Goal: Use online tool/utility: Utilize a website feature to perform a specific function

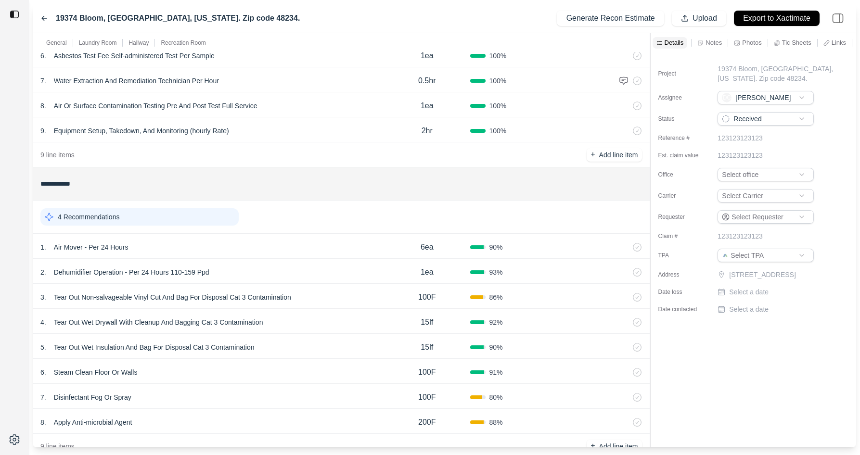
scroll to position [201, 0]
click at [312, 250] on div "1 . Air Mover - Per 24 Hours" at bounding box center [212, 248] width 344 height 13
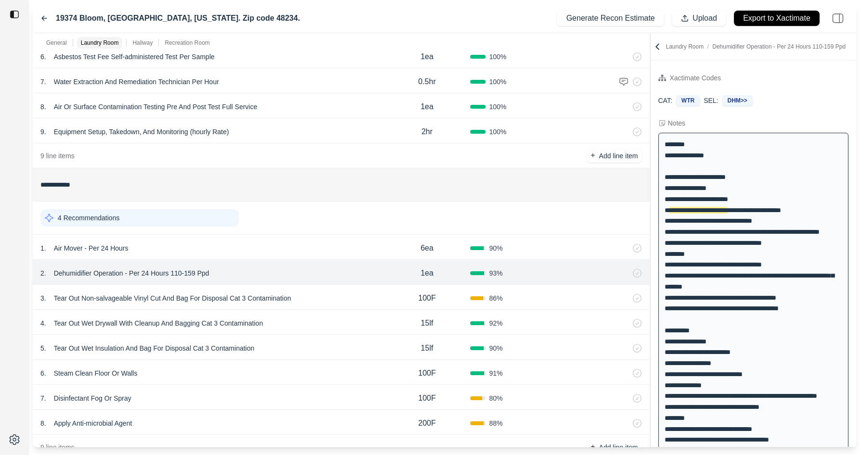
click at [310, 303] on div "3 . Tear Out Non-salvageable Vinyl Cut And Bag For Disposal Cat 3 Contamination" at bounding box center [212, 298] width 344 height 13
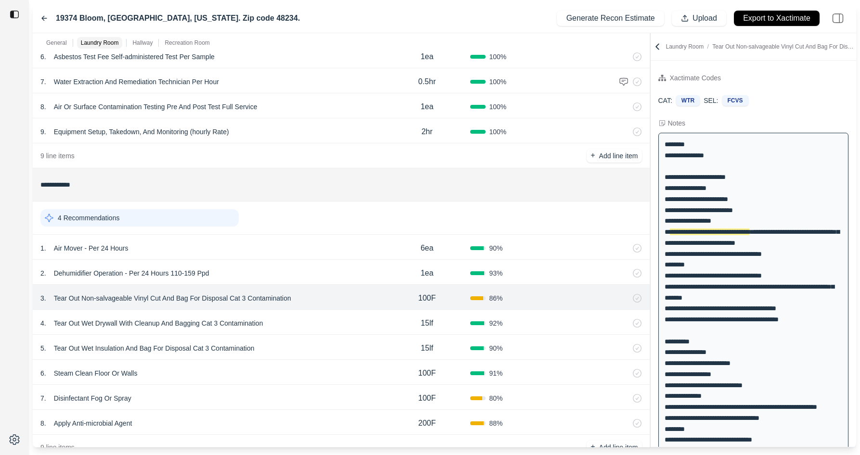
drag, startPoint x: 310, startPoint y: 330, endPoint x: 310, endPoint y: 371, distance: 41.9
click at [310, 332] on div "4 . Tear Out Wet Drywall With Cleanup And Bagging Cat 3 Contamination 15lf 92 %" at bounding box center [341, 322] width 617 height 25
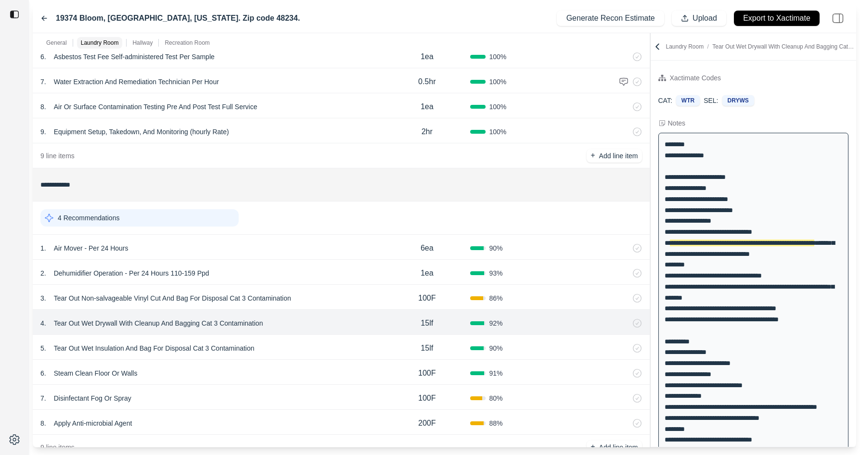
click at [310, 379] on div "6 . Steam Clean Floor Or Walls" at bounding box center [212, 373] width 344 height 13
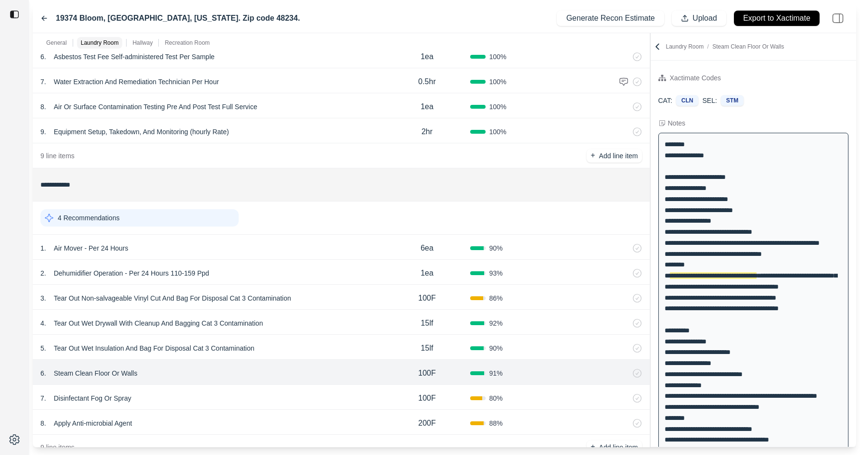
scroll to position [22, 0]
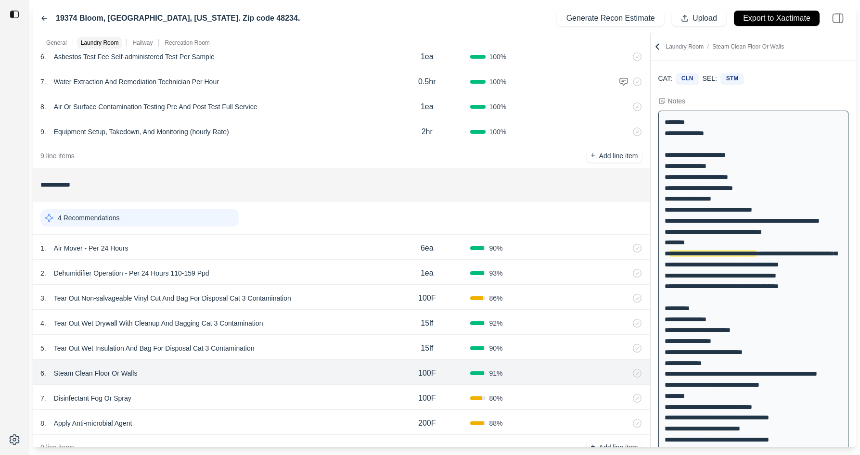
click at [311, 295] on div "3 . Tear Out Non-salvageable Vinyl Cut And Bag For Disposal Cat 3 Contamination" at bounding box center [212, 298] width 344 height 13
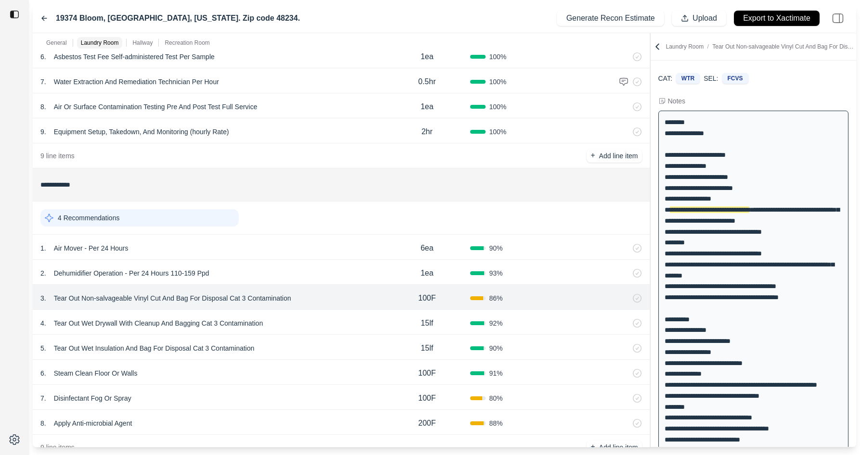
scroll to position [0, 0]
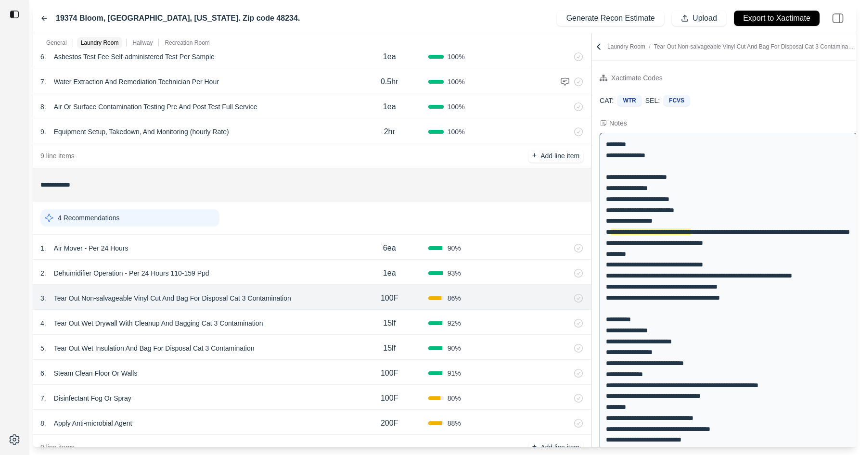
click at [592, 206] on div at bounding box center [591, 240] width 0 height 414
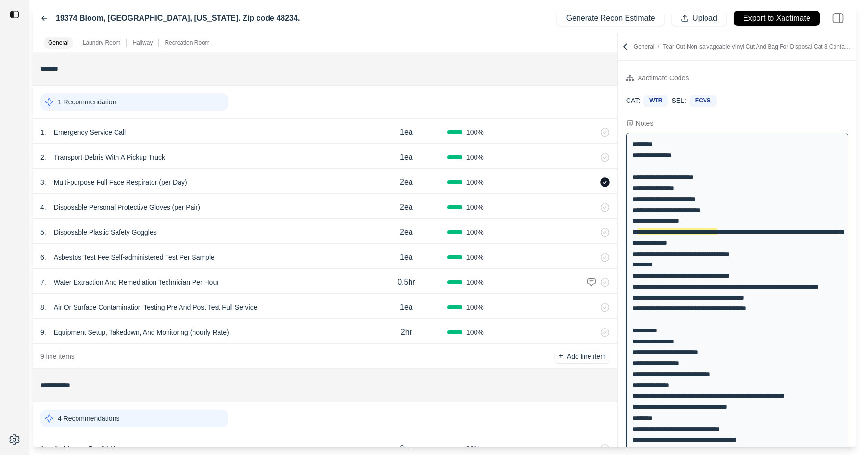
click at [356, 297] on div "8 . Air Or Surface Contamination Testing Pre And Post Test Full Service 1ea 100…" at bounding box center [325, 306] width 585 height 25
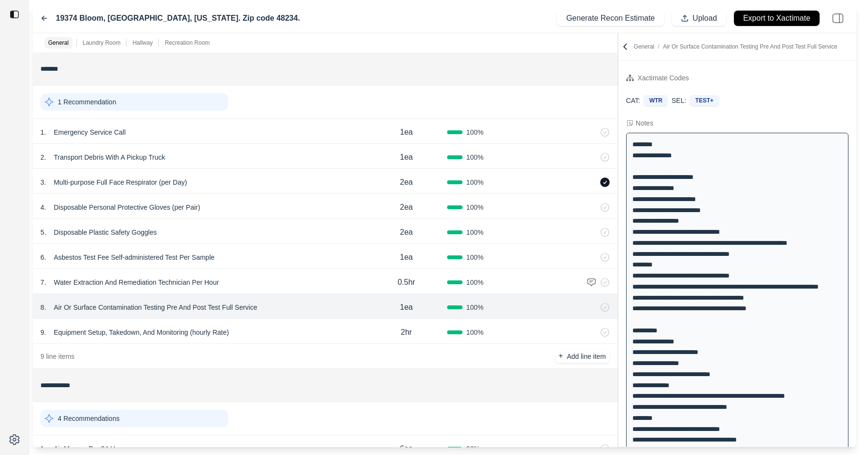
click at [356, 276] on div "7 . Water Extraction And Remediation Technician Per Hour" at bounding box center [202, 282] width 325 height 13
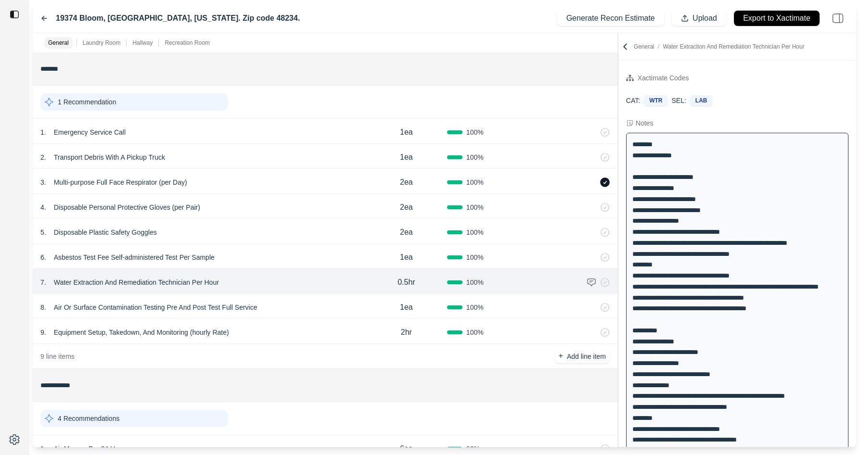
click at [356, 224] on div "5 . Disposable Plastic Safety Goggles 2ea 100 %" at bounding box center [325, 231] width 585 height 25
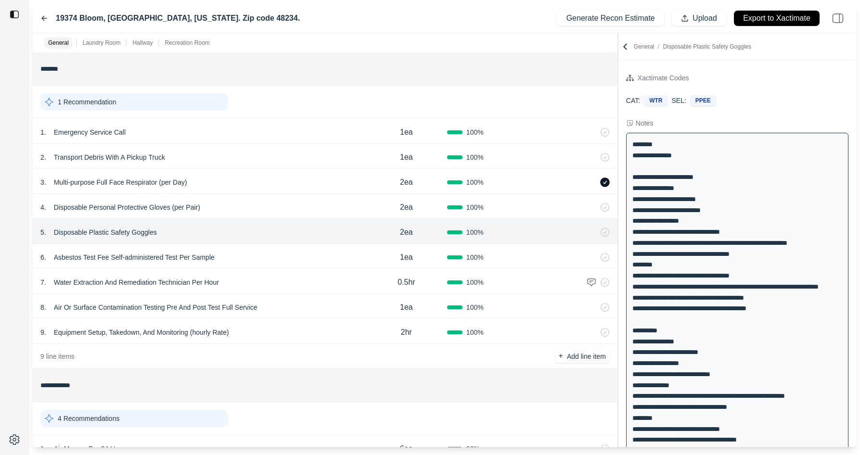
click at [356, 158] on div "2 . Transport Debris With A Pickup Truck" at bounding box center [202, 157] width 325 height 13
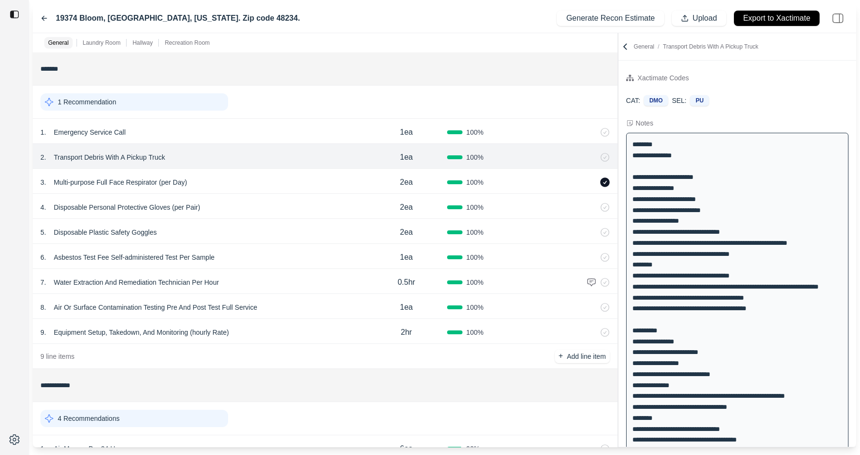
click at [356, 128] on div "1 . Emergency Service Call" at bounding box center [202, 132] width 325 height 13
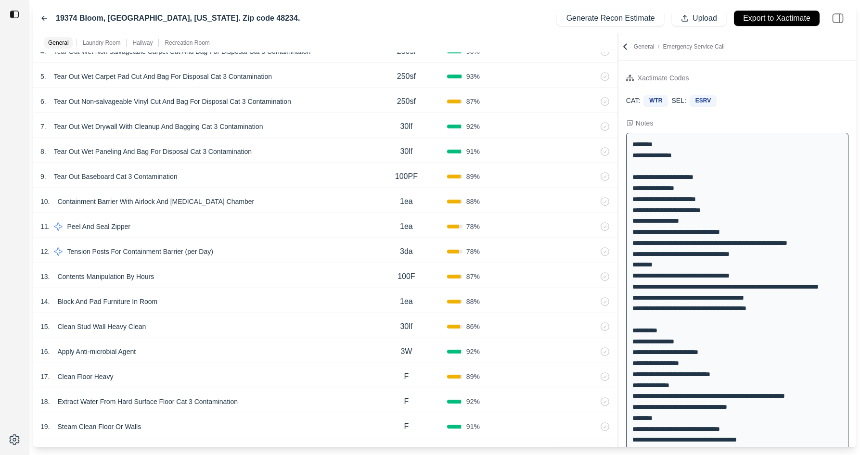
scroll to position [1162, 0]
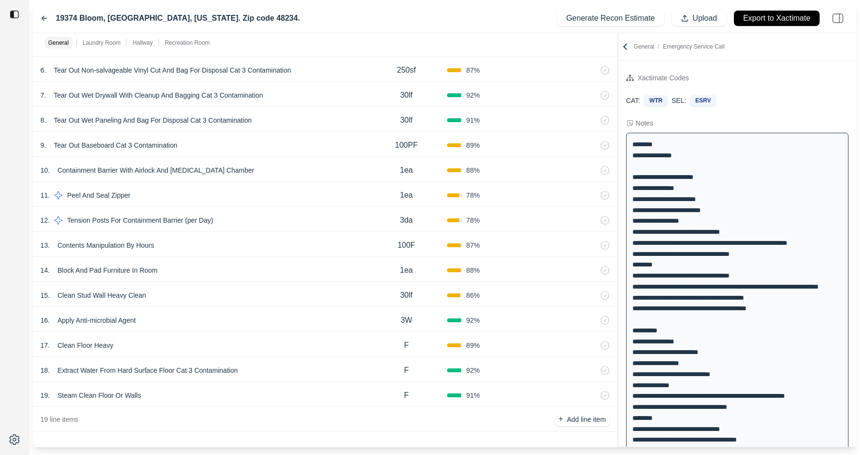
click at [358, 247] on div "13 . Contents Manipulation By Hours" at bounding box center [202, 245] width 325 height 13
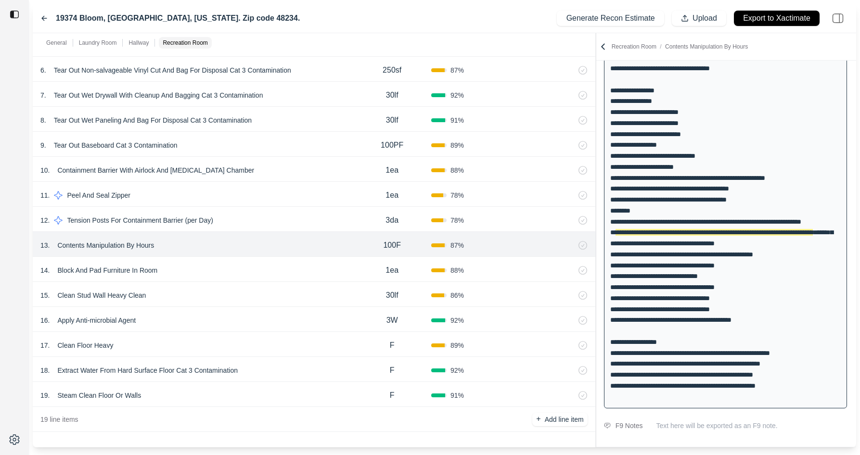
scroll to position [416, 0]
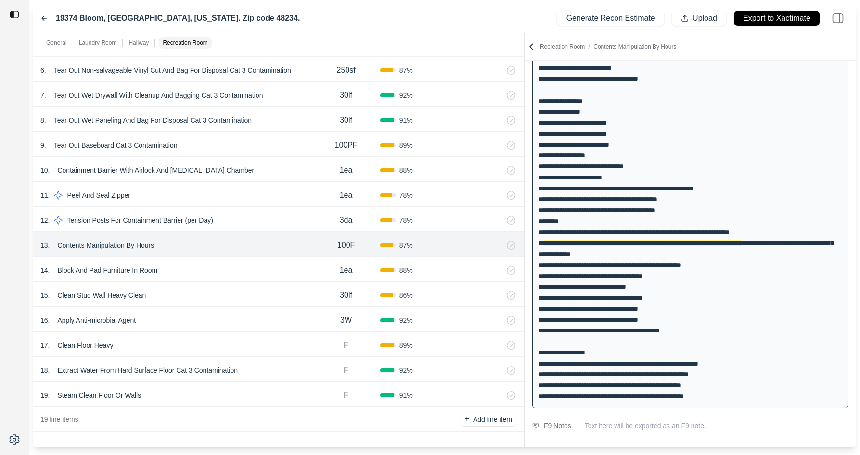
click at [522, 331] on div "**********" at bounding box center [444, 240] width 823 height 414
click at [284, 298] on div "15 . Clean Stud Wall Heavy Clean" at bounding box center [176, 295] width 272 height 13
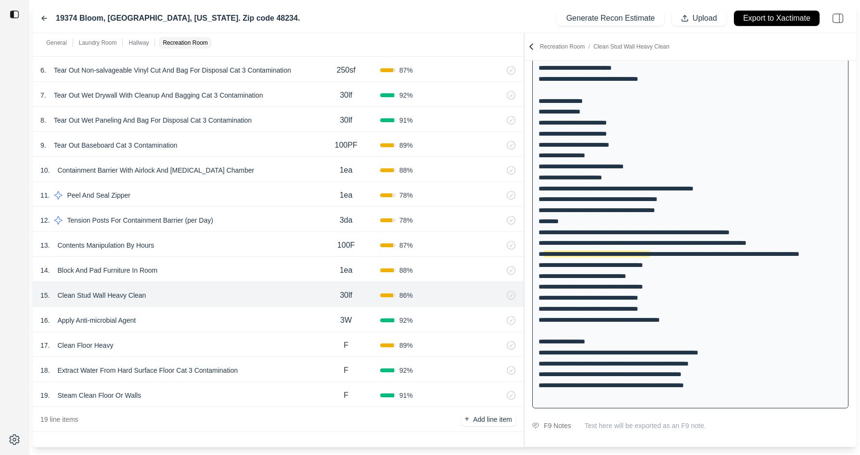
click at [279, 317] on div "16 . Apply Anti-microbial Agent" at bounding box center [176, 320] width 272 height 13
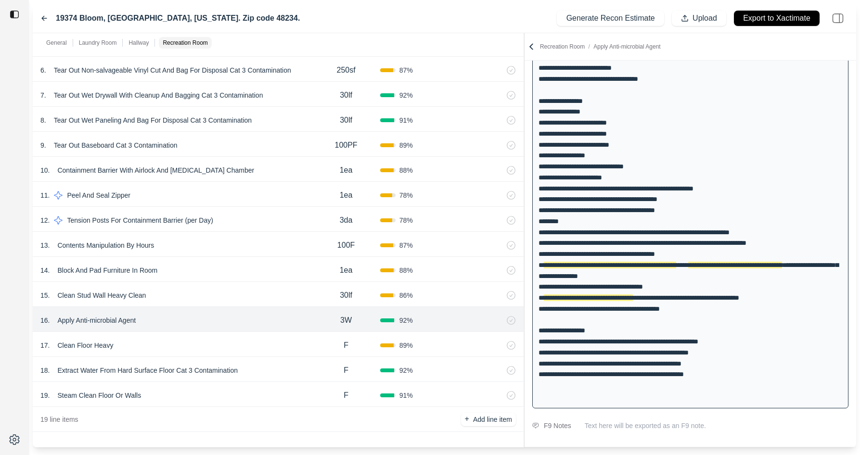
click at [278, 334] on div "17 . Clean Floor Heavy F 89 %" at bounding box center [278, 344] width 491 height 25
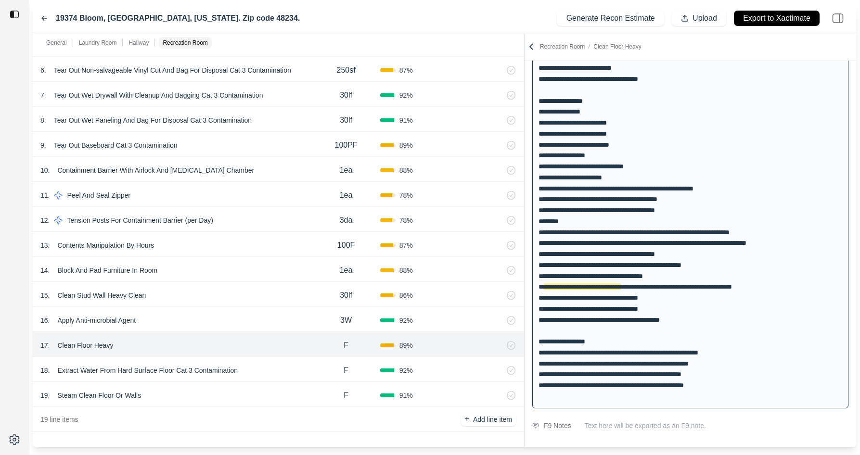
click at [278, 300] on div "15 . Clean Stud Wall Heavy Clean" at bounding box center [176, 295] width 272 height 13
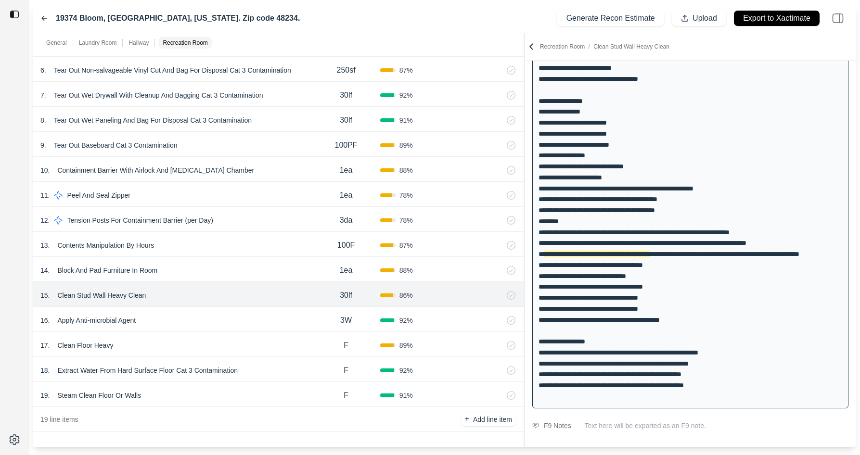
click at [304, 121] on div "8 . Tear Out Wet Paneling And Bag For Disposal Cat 3 Contamination" at bounding box center [176, 120] width 272 height 13
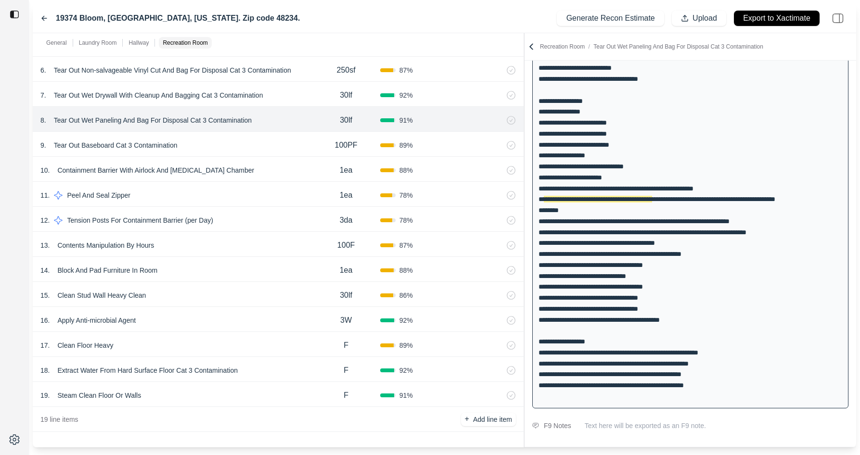
scroll to position [361, 0]
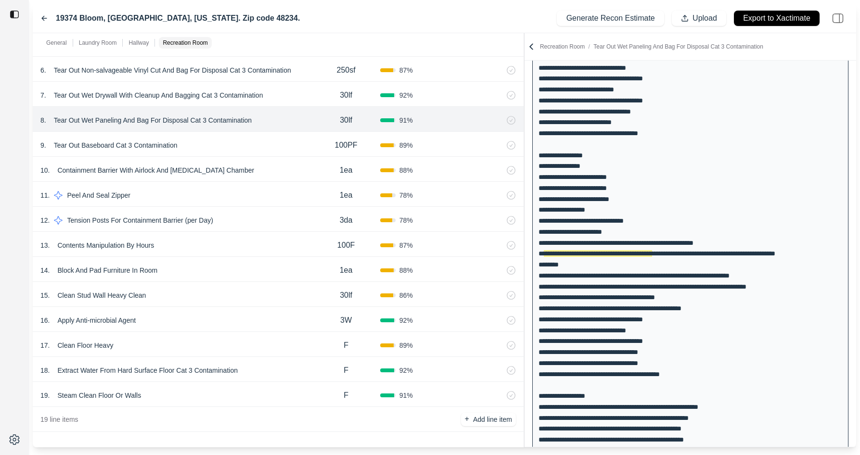
click at [285, 384] on div "19 . Steam Clean Floor Or Walls F 91 %" at bounding box center [278, 394] width 491 height 25
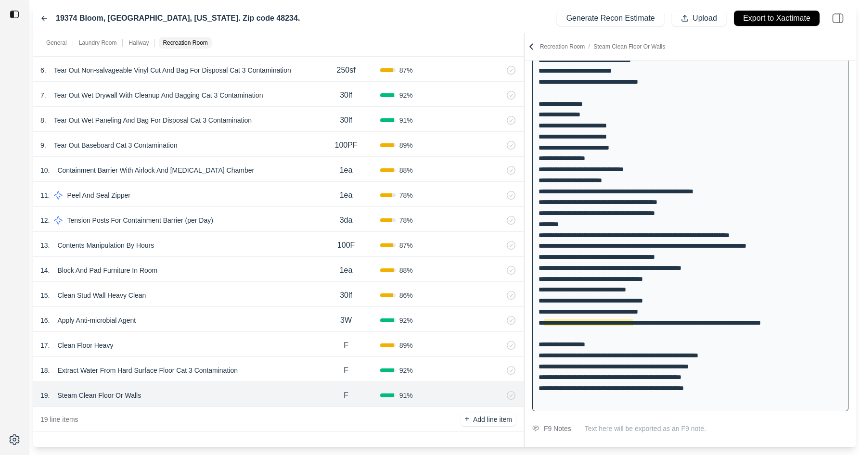
scroll to position [416, 0]
